Goal: Information Seeking & Learning: Learn about a topic

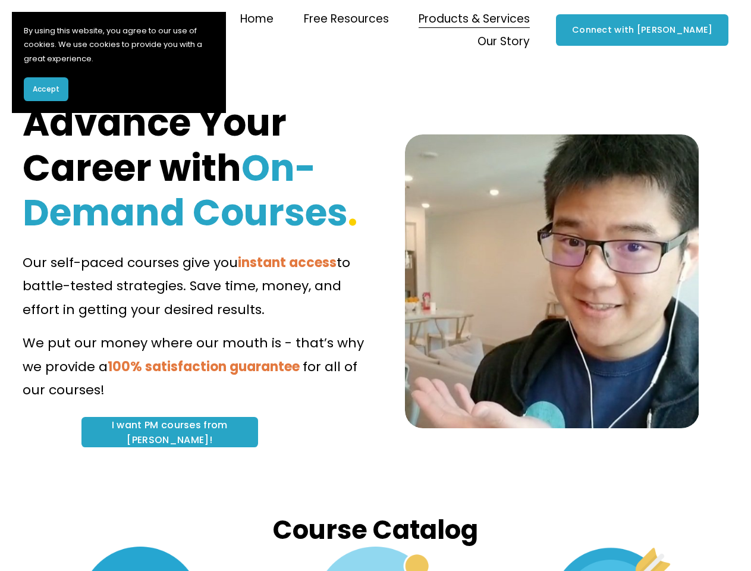
click at [354, 285] on span "to battle-tested strategies. Save time, money, and effort in getting your desir…" at bounding box center [188, 285] width 331 height 65
click at [46, 89] on span "Accept" at bounding box center [46, 89] width 27 height 11
